Goal: Browse casually

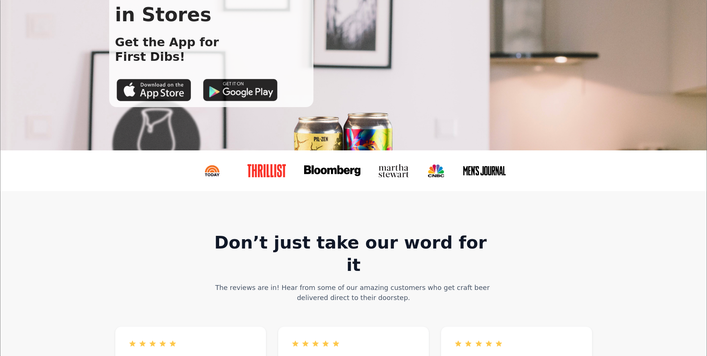
scroll to position [112, 0]
